Goal: Find specific page/section

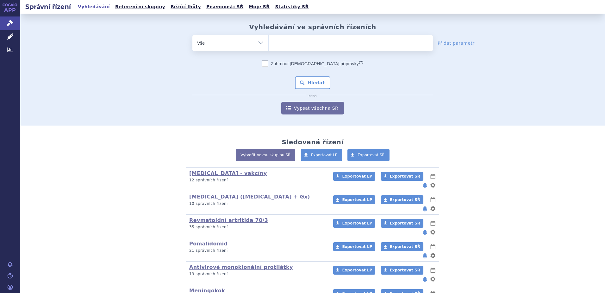
click at [211, 44] on select "Vše Spisová značka Typ SŘ Přípravek/SUKL kód Účastník/Držitel" at bounding box center [231, 42] width 76 height 14
select select "filter-atc-group"
click at [193, 35] on select "Vše Spisová značka Typ SŘ Přípravek/SUKL kód Účastník/Držitel" at bounding box center [231, 42] width 76 height 14
click at [298, 49] on span at bounding box center [351, 43] width 164 height 16
click at [269, 49] on select at bounding box center [269, 43] width 0 height 16
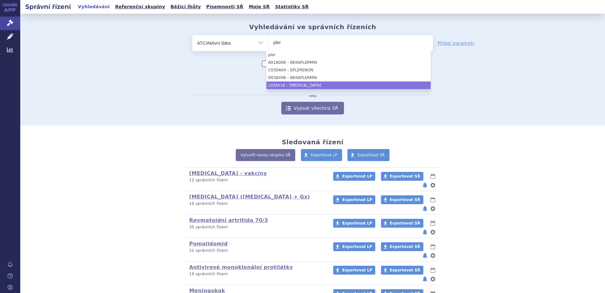
type input "pler"
select select "L03AX16"
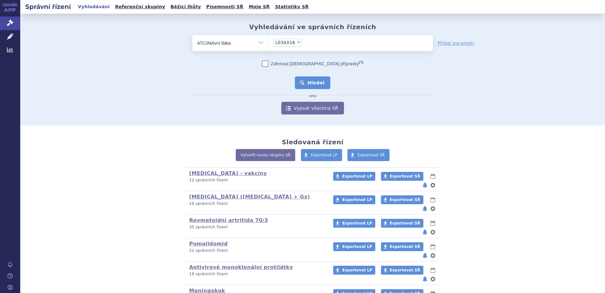
click at [307, 86] on button "Hledat" at bounding box center [313, 82] width 36 height 13
